Goal: Information Seeking & Learning: Learn about a topic

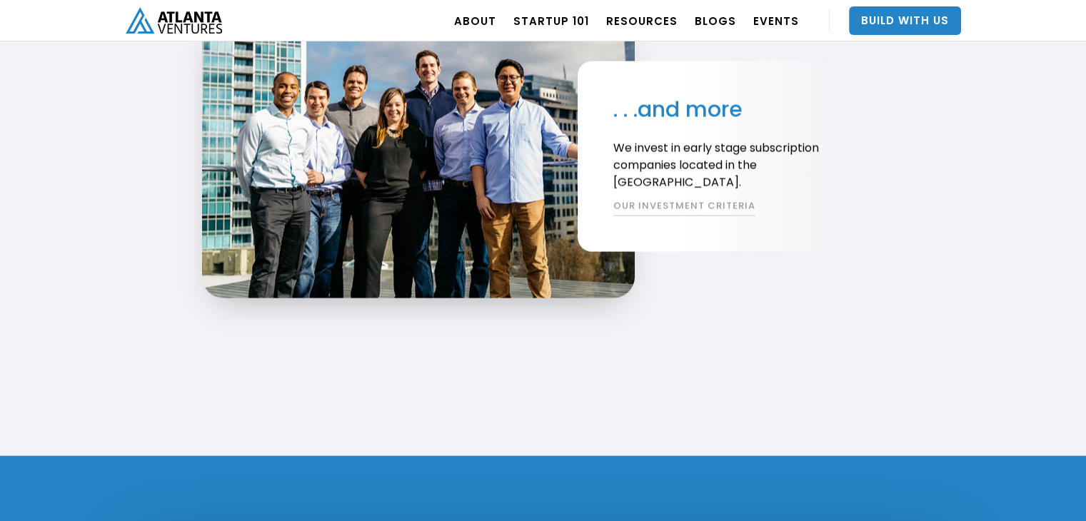
scroll to position [2847, 0]
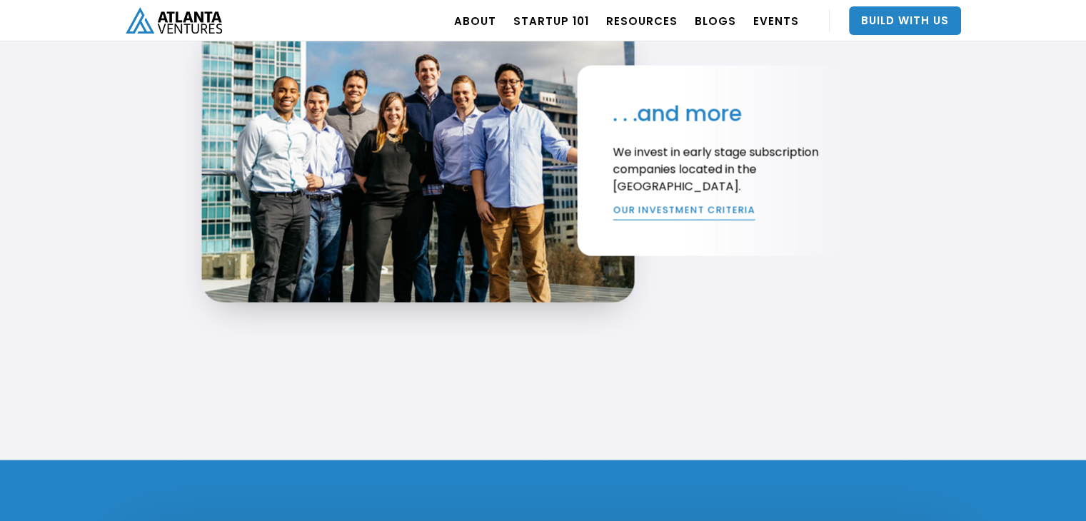
click at [712, 208] on link "OUR INVESTMENT CRITERIA" at bounding box center [684, 211] width 142 height 17
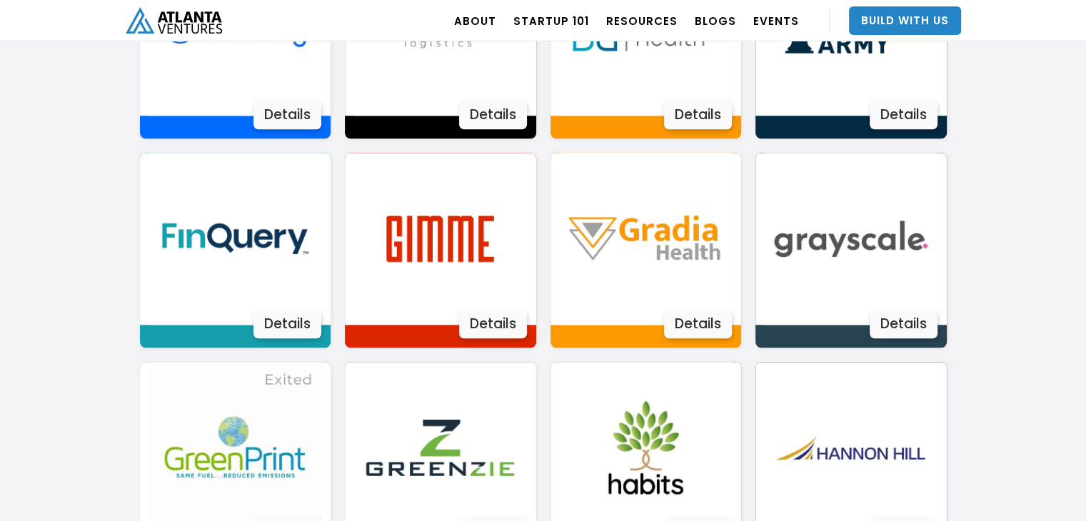
scroll to position [1374, 0]
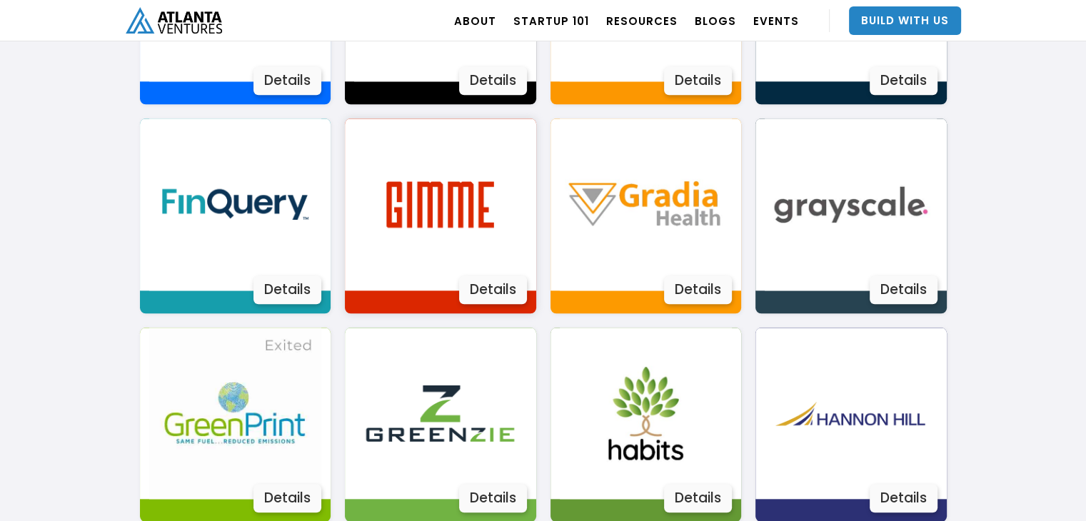
click at [447, 208] on img at bounding box center [440, 205] width 172 height 172
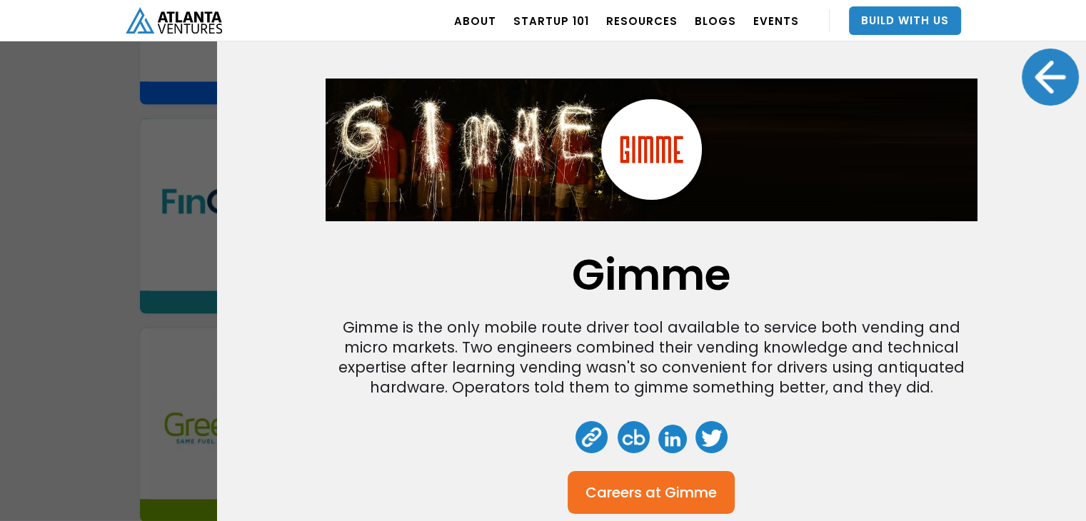
click at [1043, 73] on div at bounding box center [1050, 77] width 57 height 57
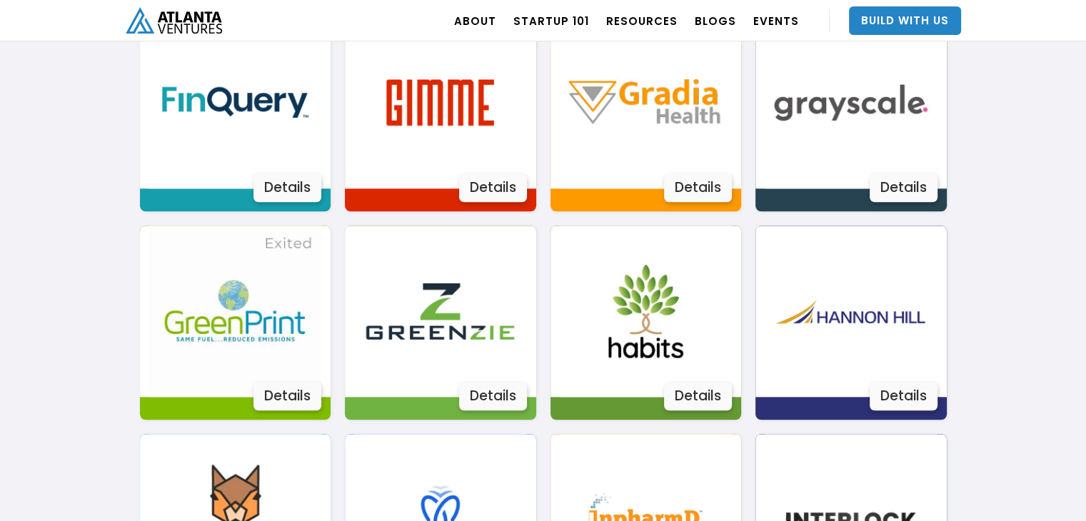
scroll to position [1849, 0]
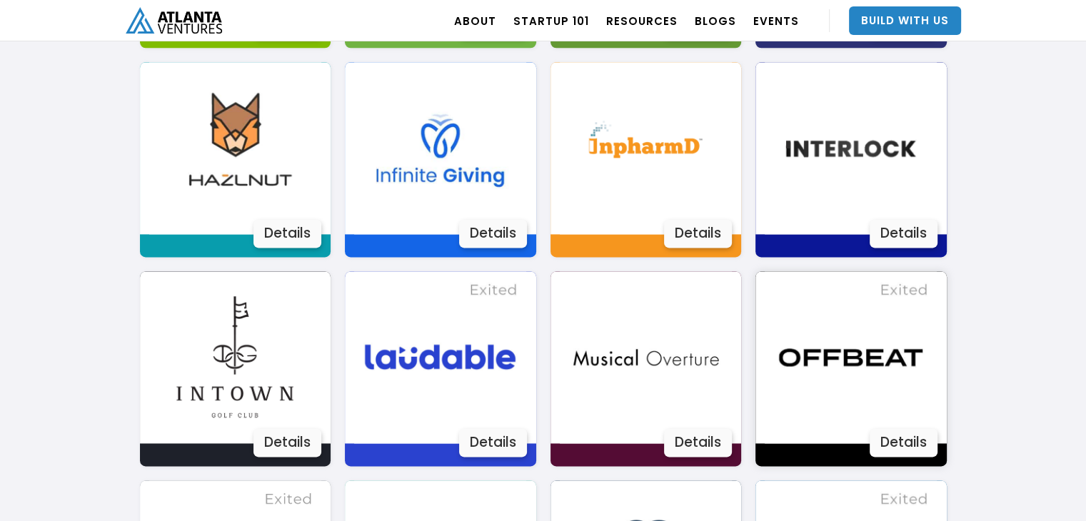
click at [820, 338] on img at bounding box center [851, 357] width 172 height 172
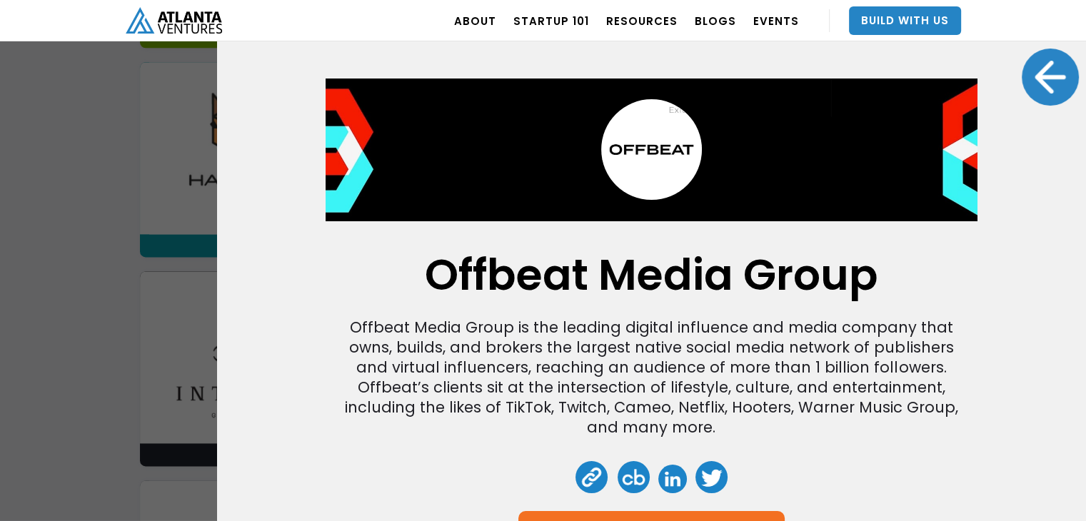
click at [1035, 68] on div at bounding box center [1050, 77] width 57 height 57
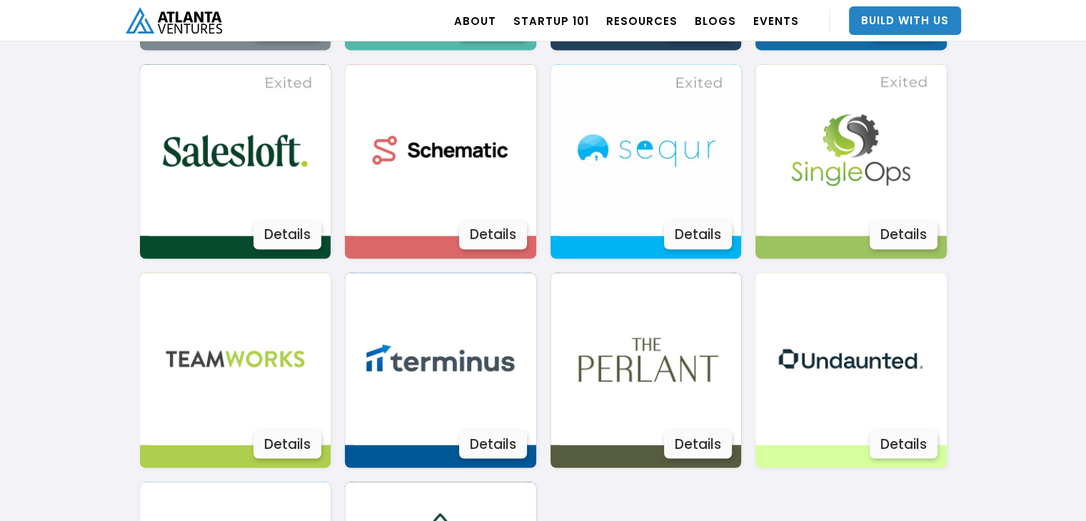
scroll to position [2453, 0]
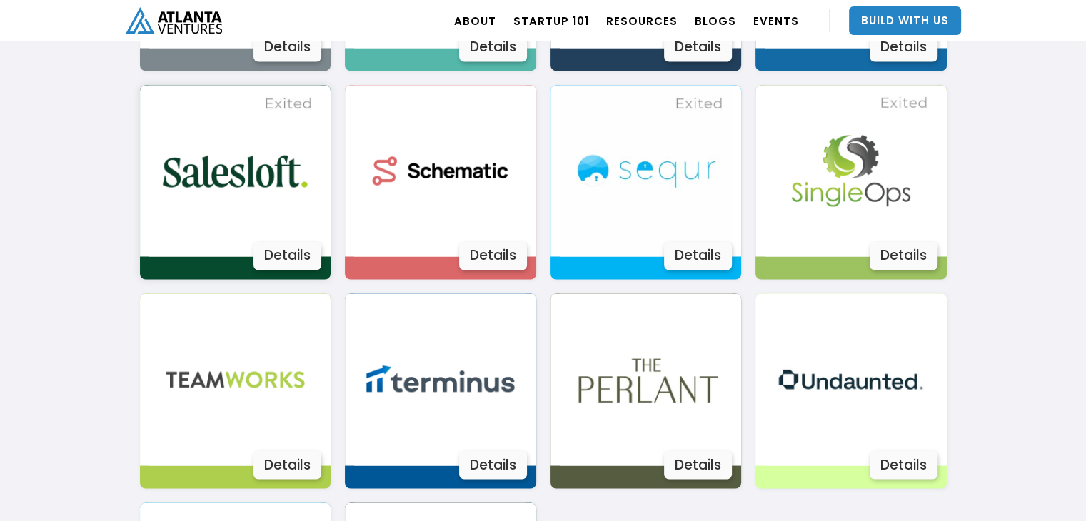
click at [297, 155] on img at bounding box center [235, 171] width 172 height 172
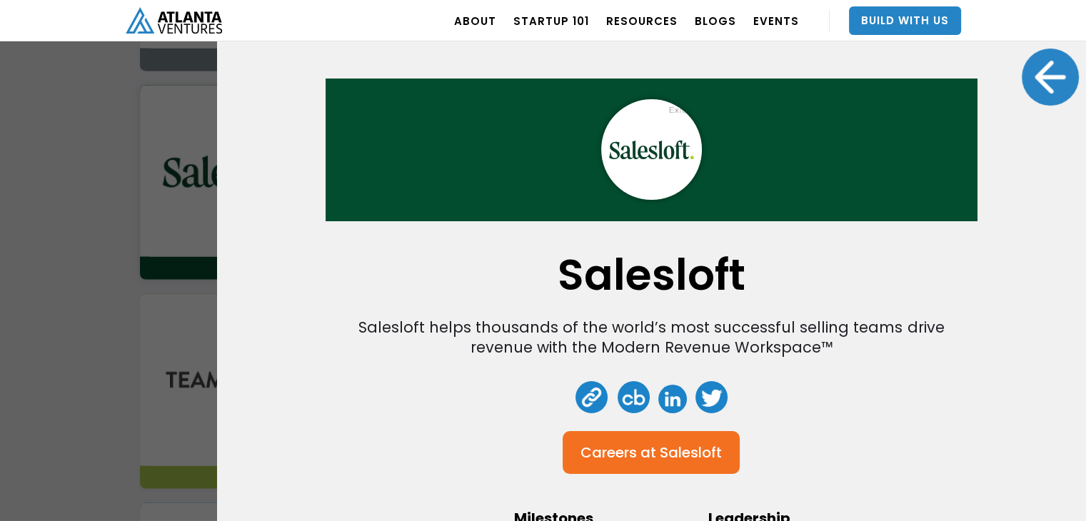
click at [1040, 71] on div at bounding box center [1050, 77] width 57 height 57
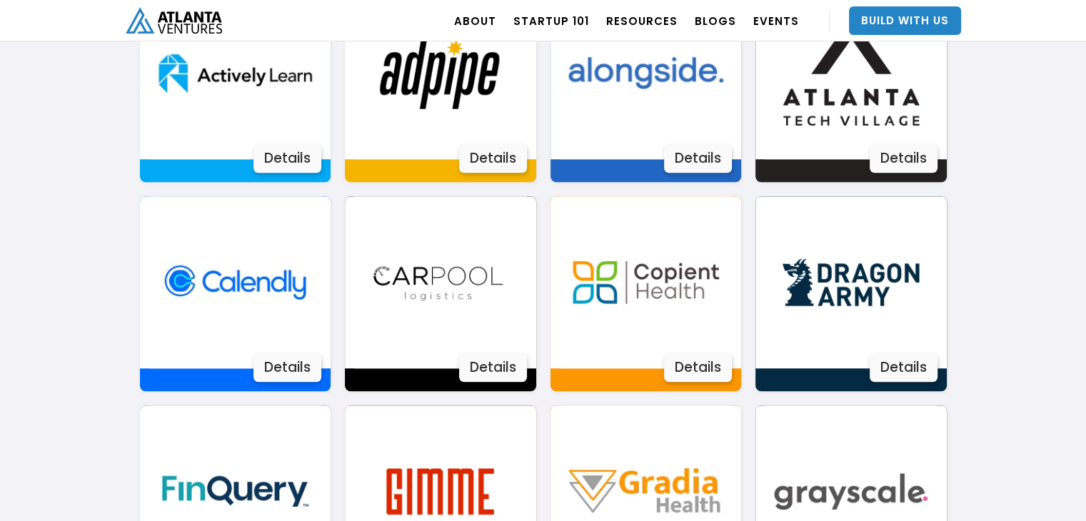
scroll to position [956, 0]
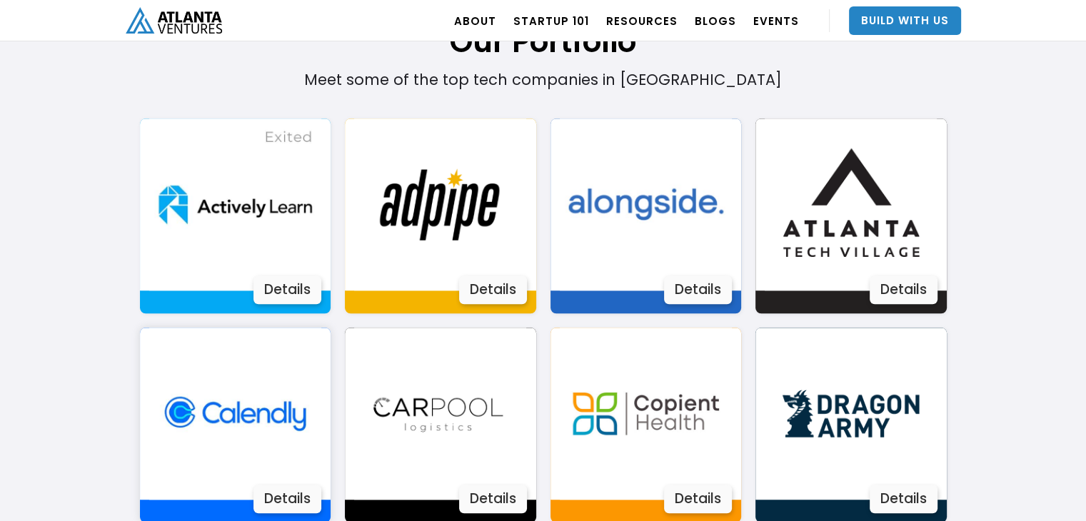
click at [225, 438] on img at bounding box center [235, 414] width 172 height 172
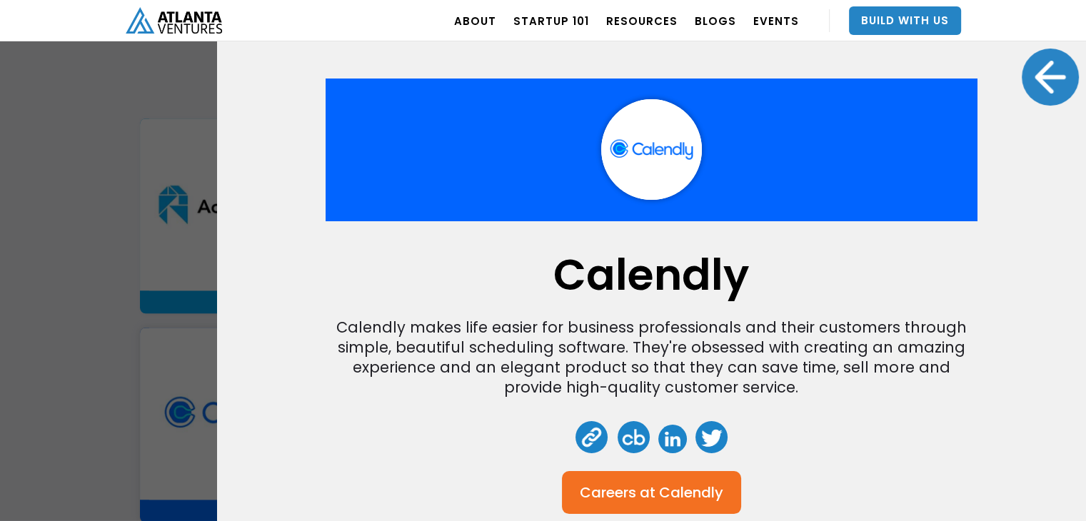
click at [1048, 75] on div at bounding box center [1050, 77] width 57 height 57
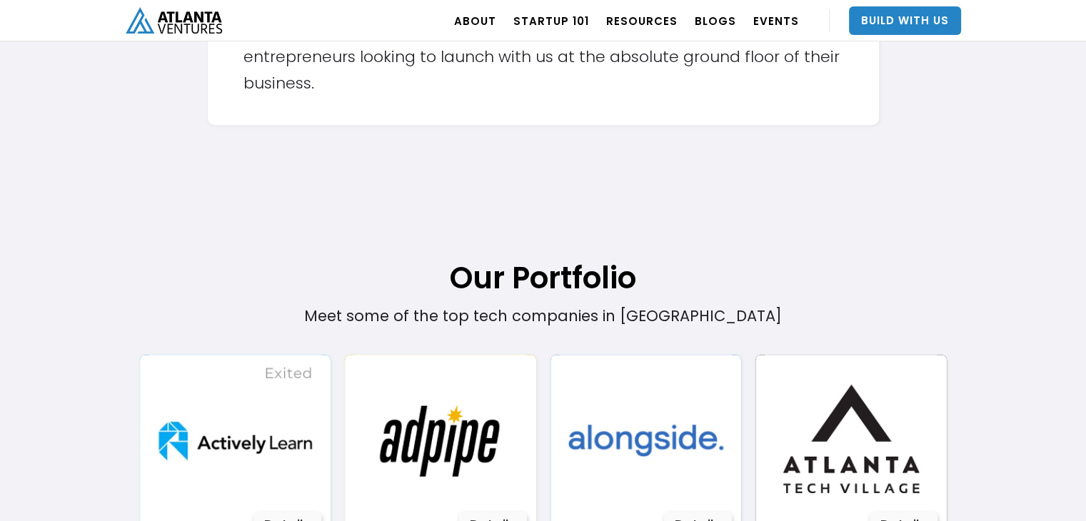
scroll to position [0, 0]
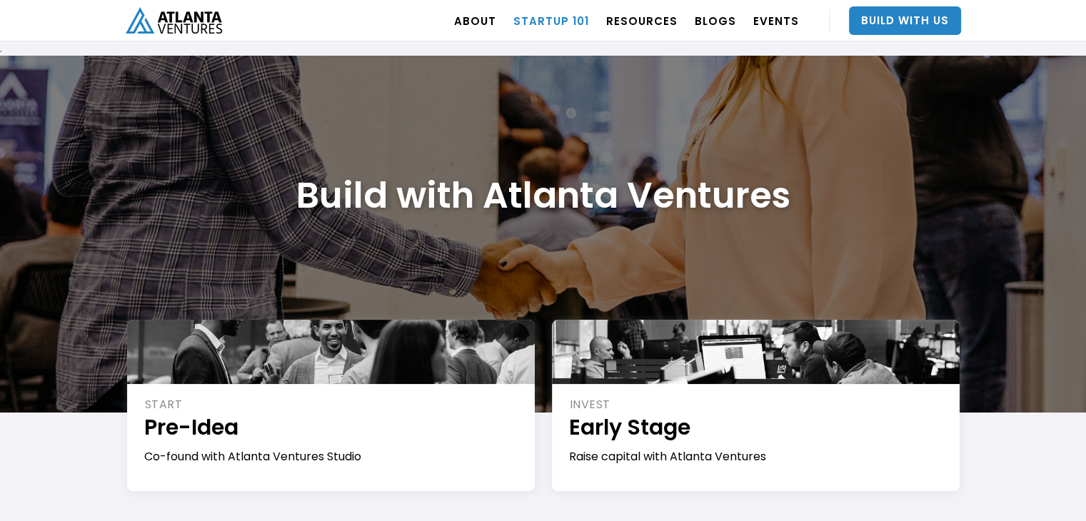
click at [556, 19] on link "Startup 101" at bounding box center [551, 21] width 76 height 40
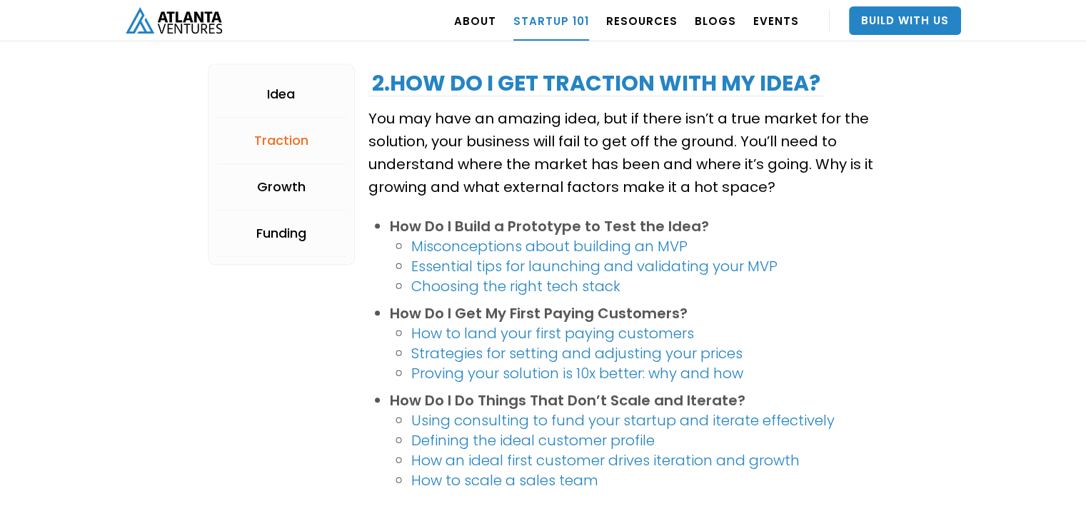
scroll to position [1457, 0]
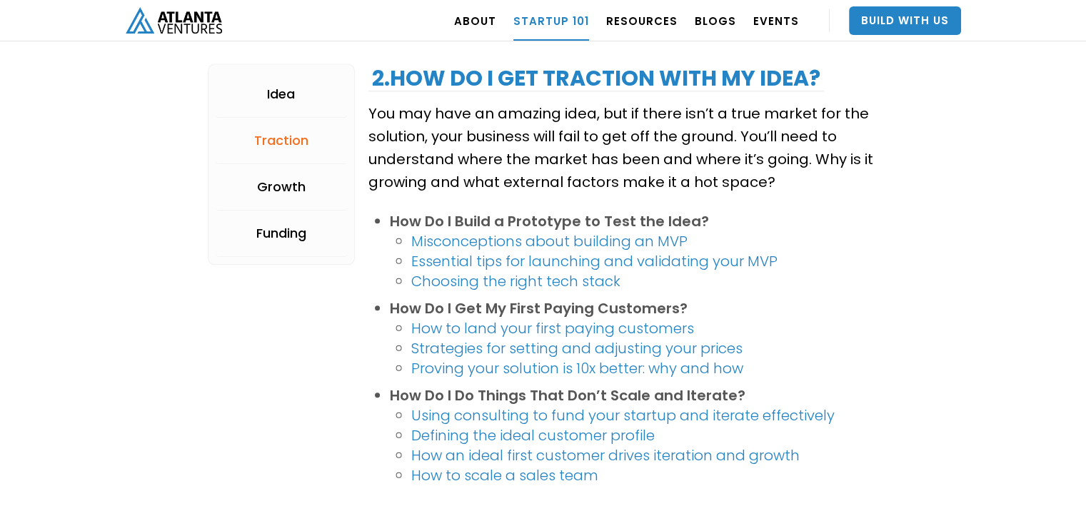
click at [549, 329] on link "How to land your first paying customers" at bounding box center [552, 328] width 283 height 20
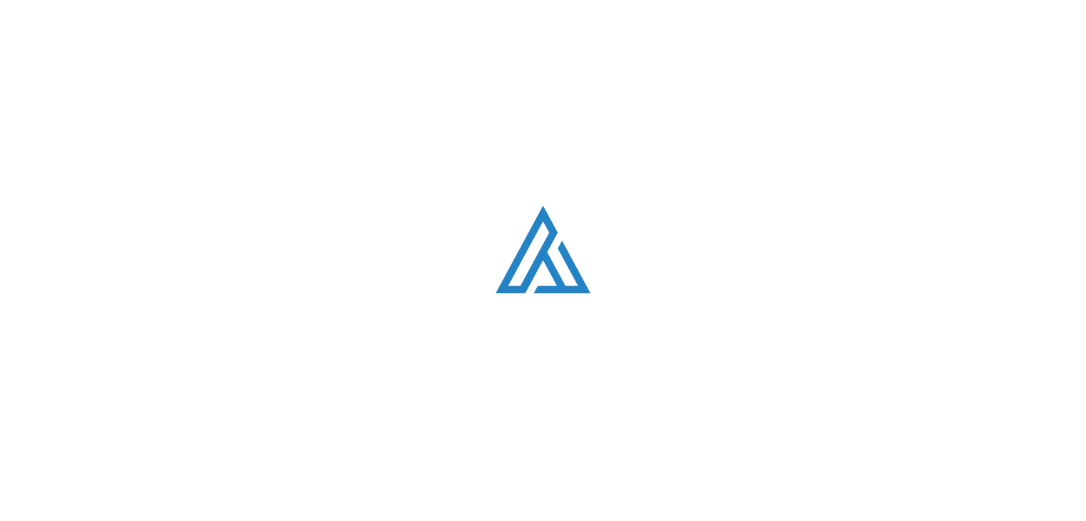
scroll to position [1457, 0]
